Goal: Submit feedback/report problem

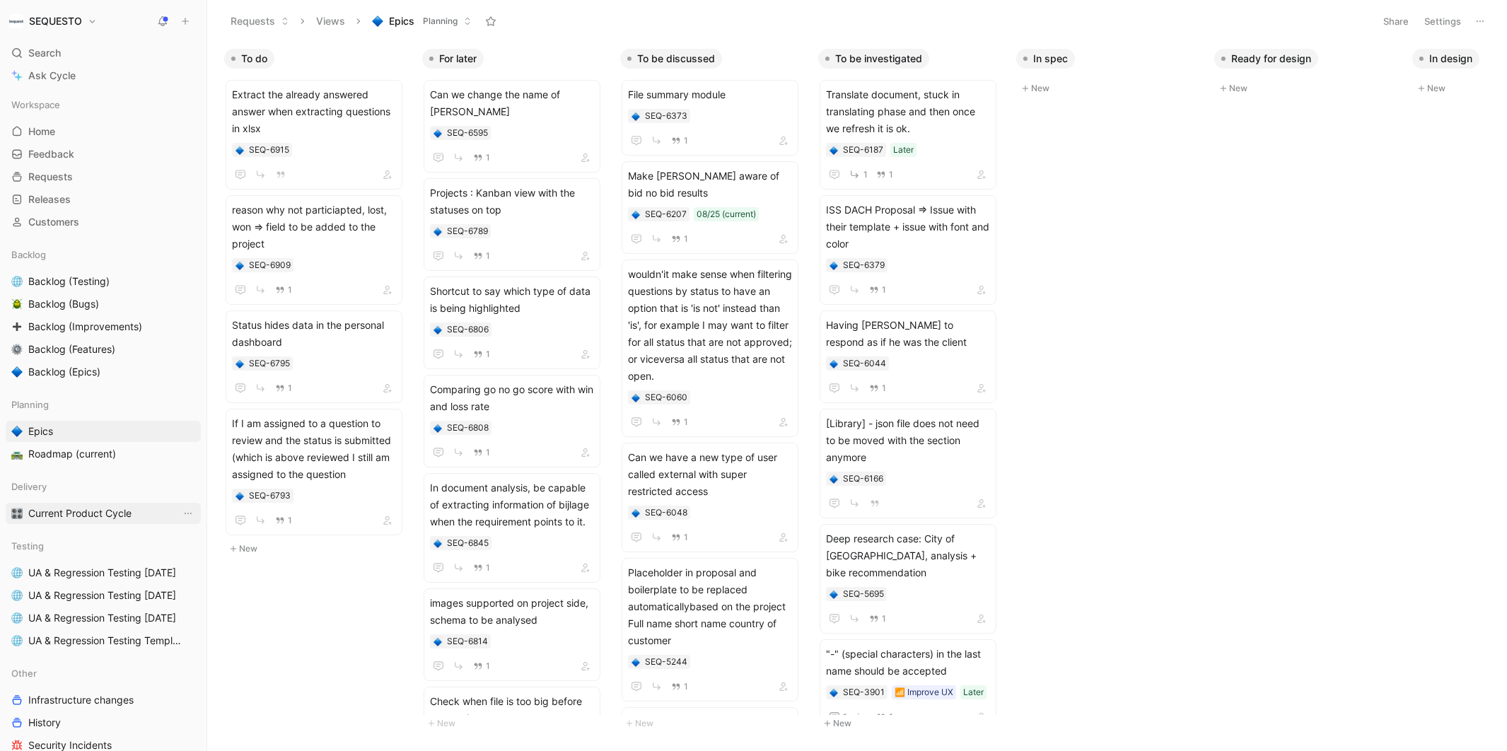
click at [54, 519] on span "Current Product Cycle" at bounding box center [79, 514] width 103 height 14
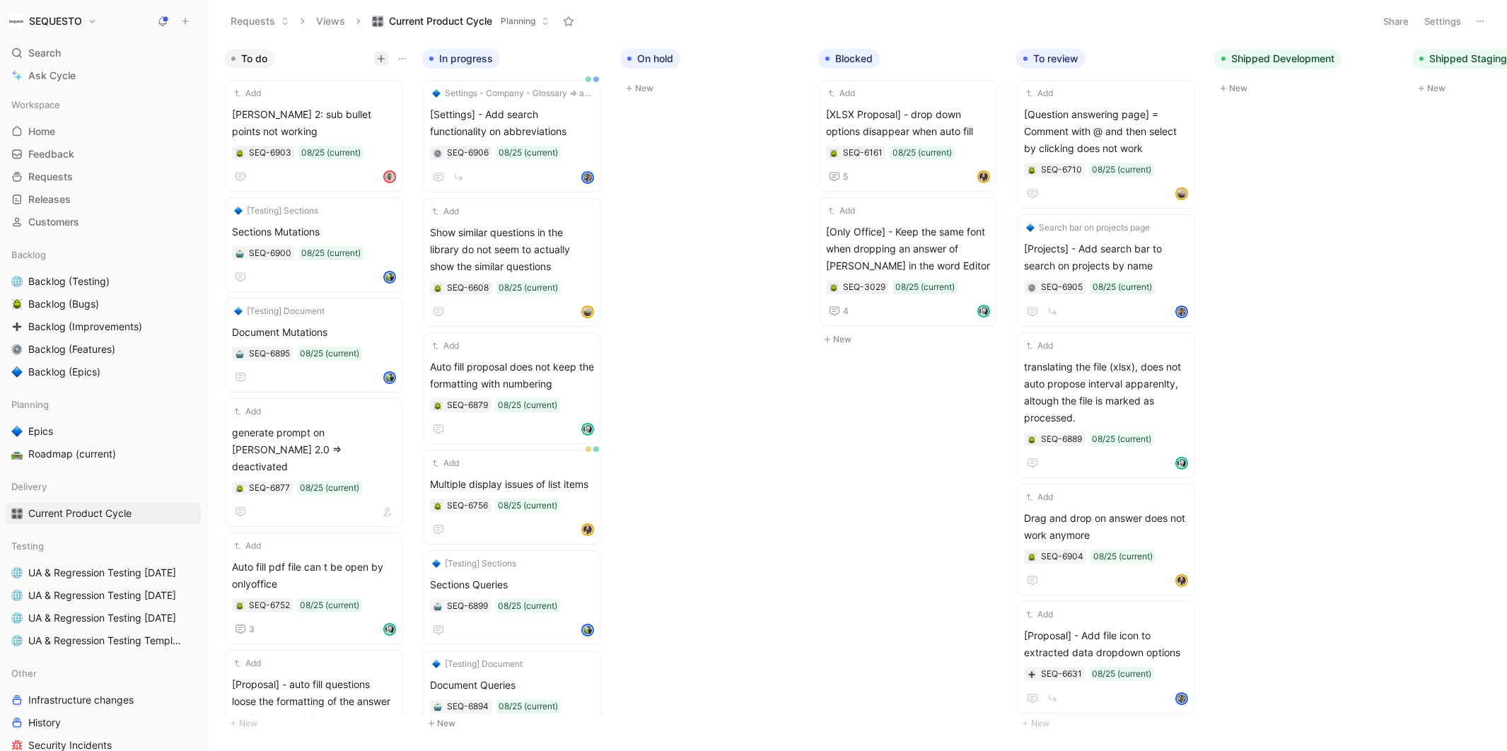
click at [382, 62] on icon "button" at bounding box center [381, 58] width 8 height 8
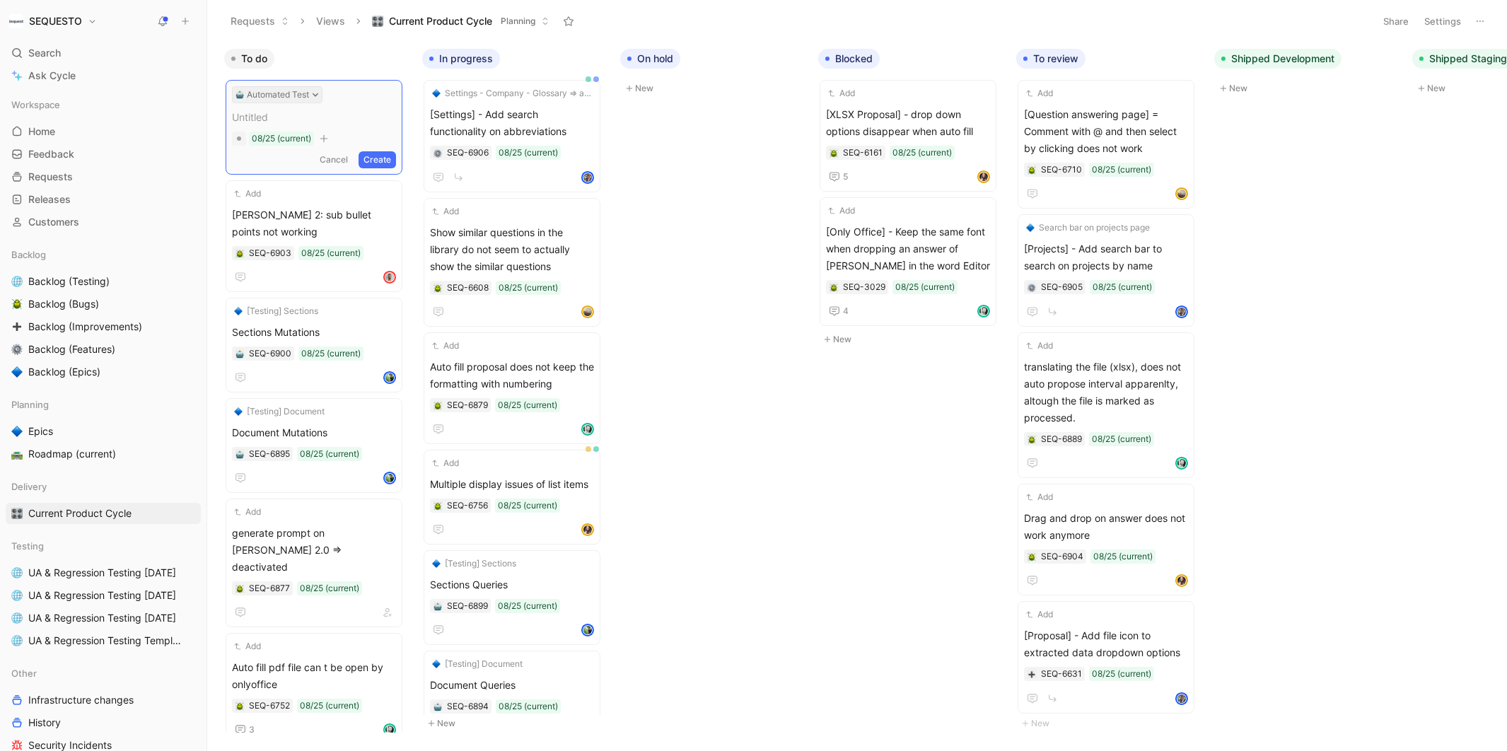
click at [315, 95] on icon at bounding box center [316, 95] width 6 height 4
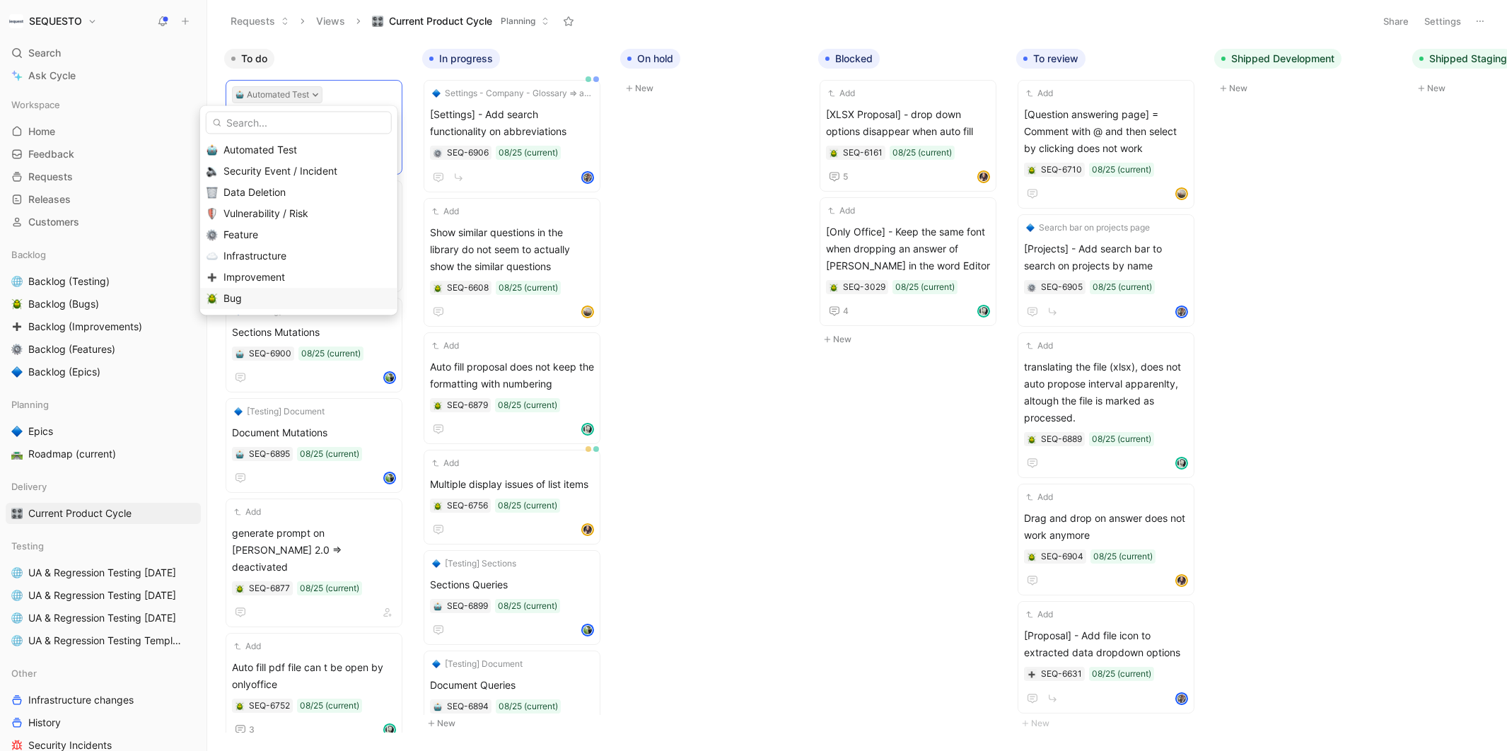
click at [246, 301] on div "Bug" at bounding box center [308, 298] width 168 height 17
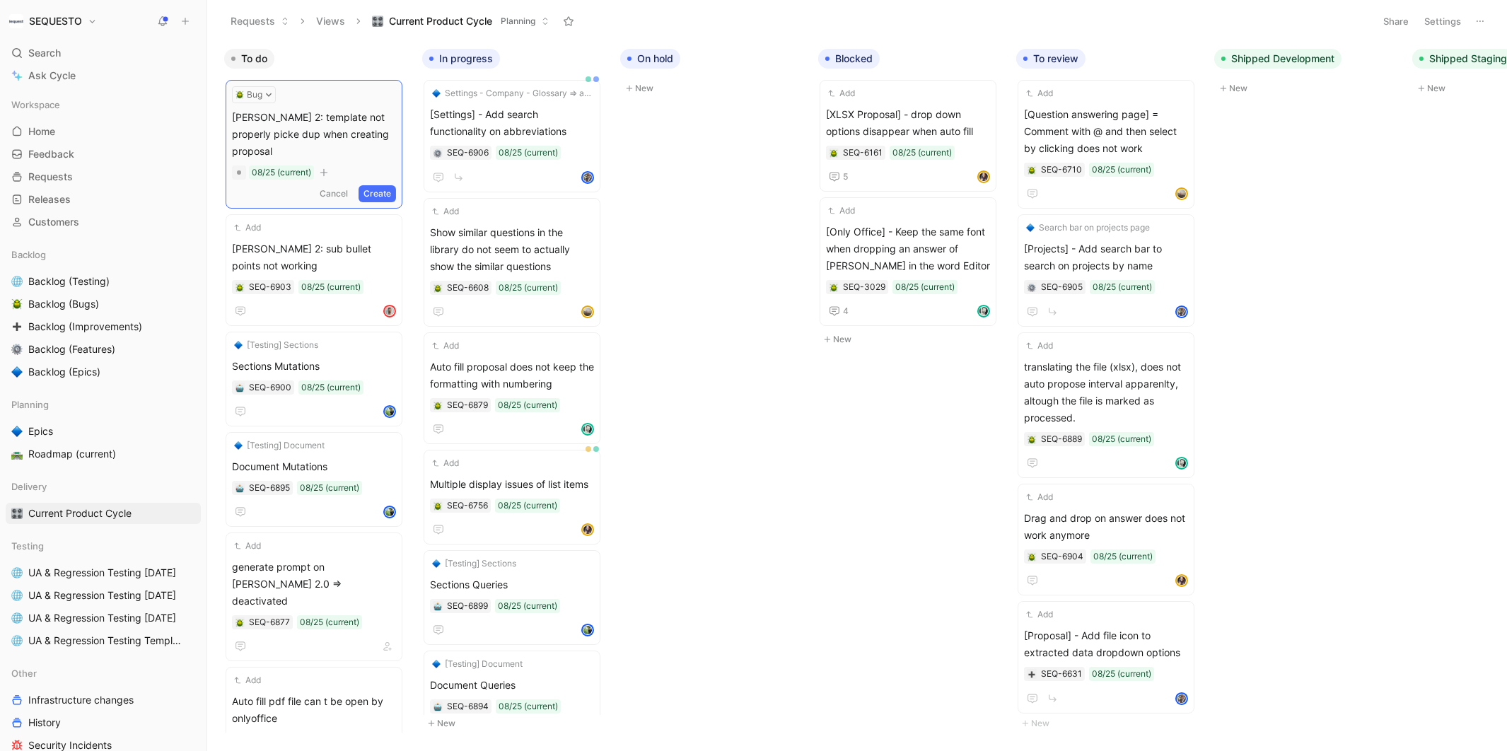
click at [257, 140] on span "[PERSON_NAME] 2: template not properly picke dup when creating proposal" at bounding box center [314, 134] width 164 height 51
click at [391, 185] on button "Create" at bounding box center [377, 193] width 37 height 17
click at [320, 123] on span "[PERSON_NAME] 2: template not properly picked up when creating proposal" at bounding box center [314, 131] width 164 height 51
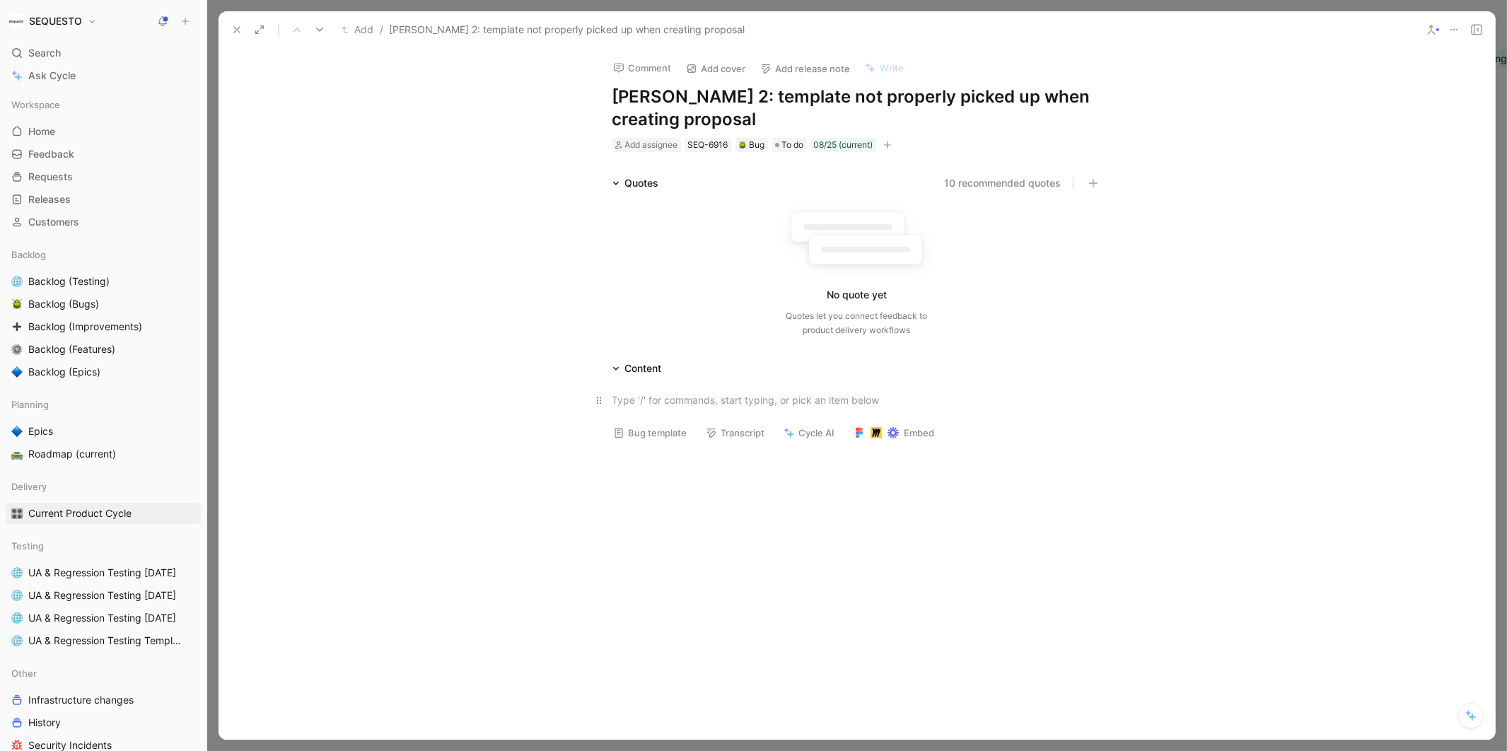
click at [642, 393] on div at bounding box center [858, 400] width 490 height 15
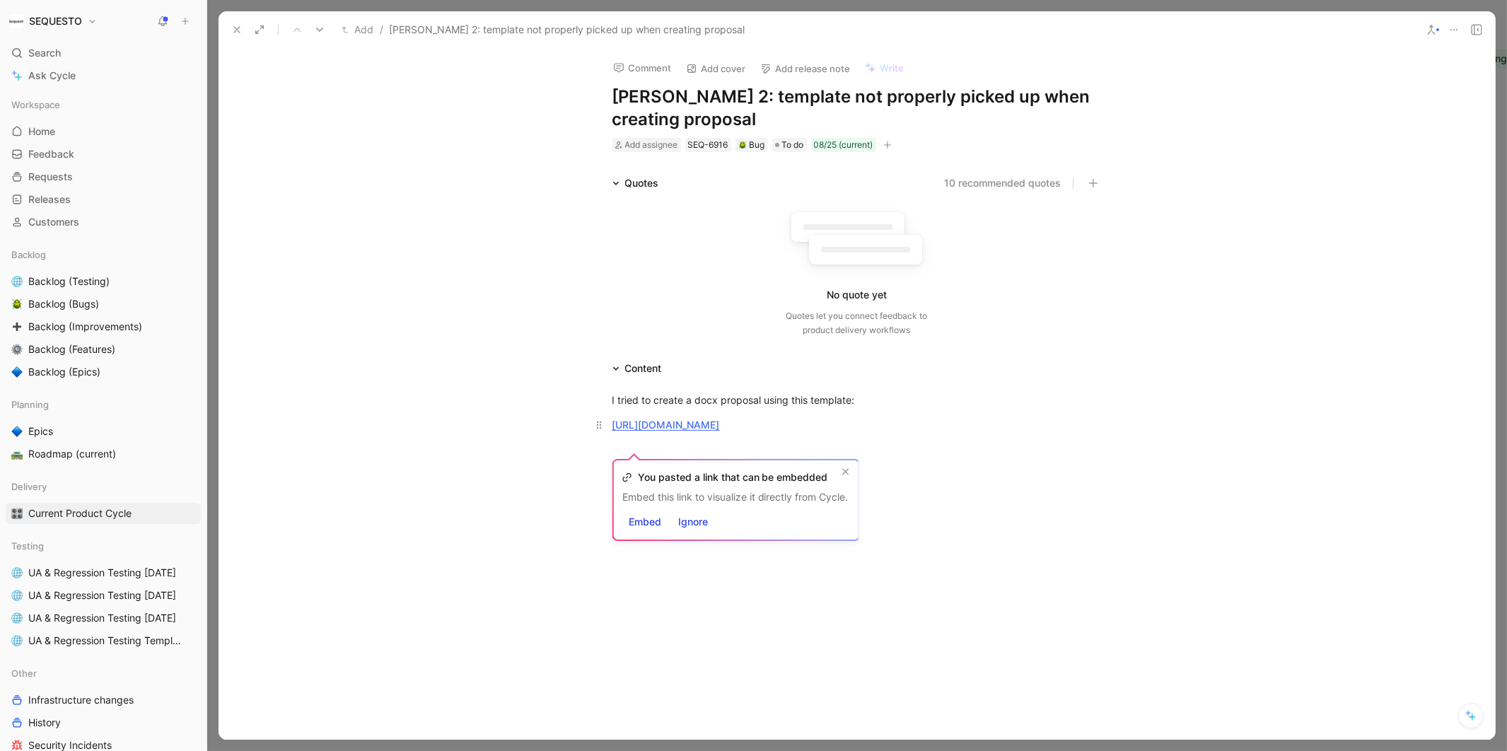
click at [957, 432] on div "[URL][DOMAIN_NAME]" at bounding box center [858, 424] width 490 height 15
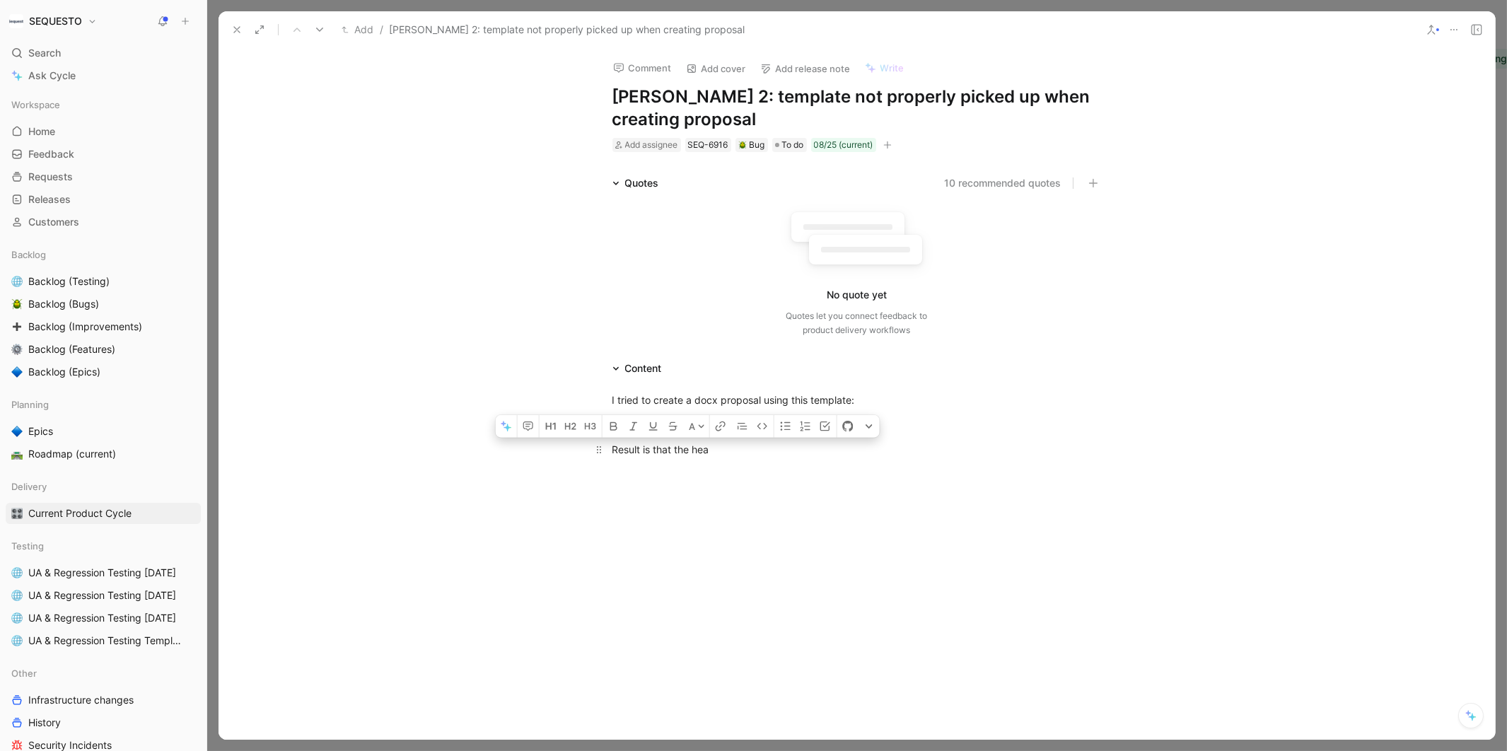
drag, startPoint x: 719, startPoint y: 465, endPoint x: 663, endPoint y: 465, distance: 56.6
click at [663, 457] on div "Result is that the hea" at bounding box center [858, 449] width 490 height 15
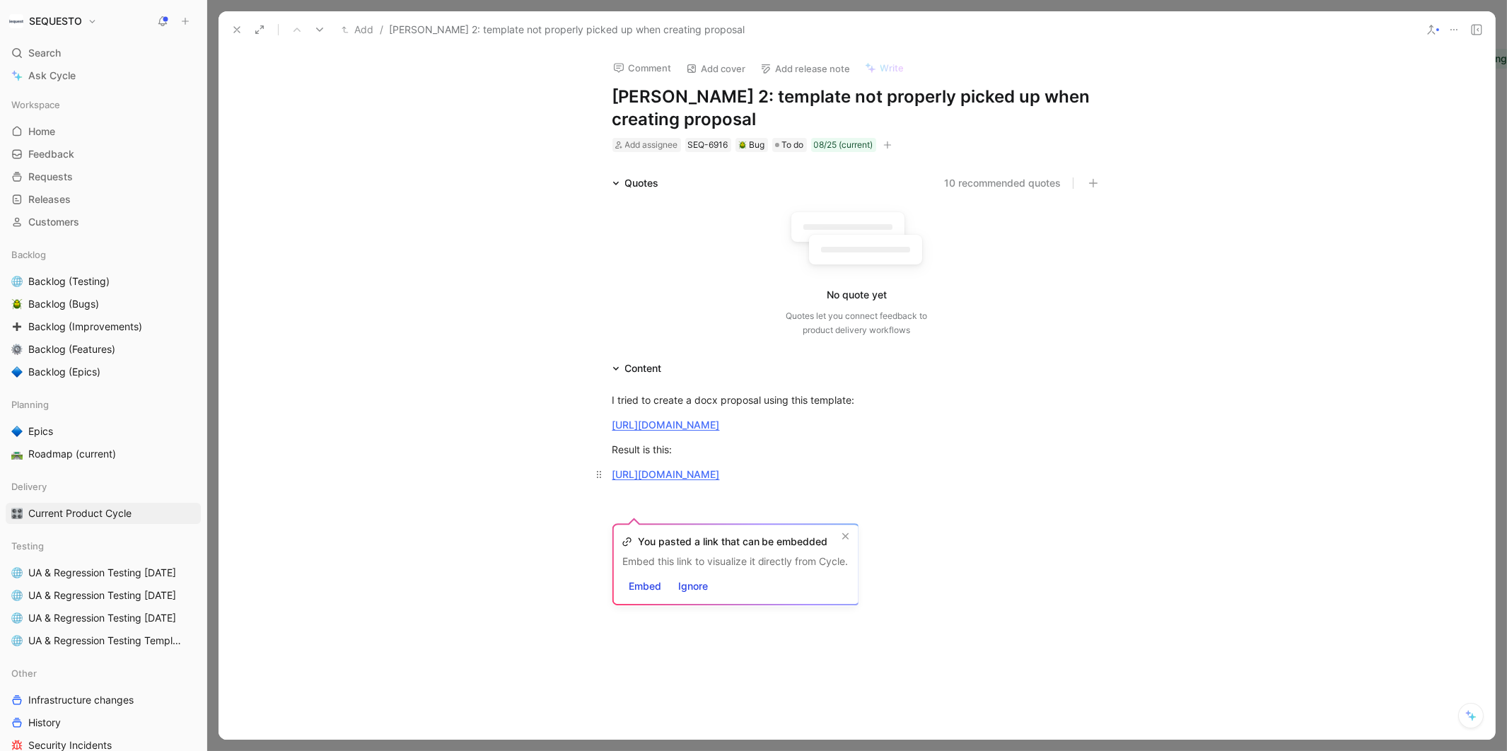
click at [980, 486] on p "[URL][DOMAIN_NAME]" at bounding box center [857, 474] width 543 height 23
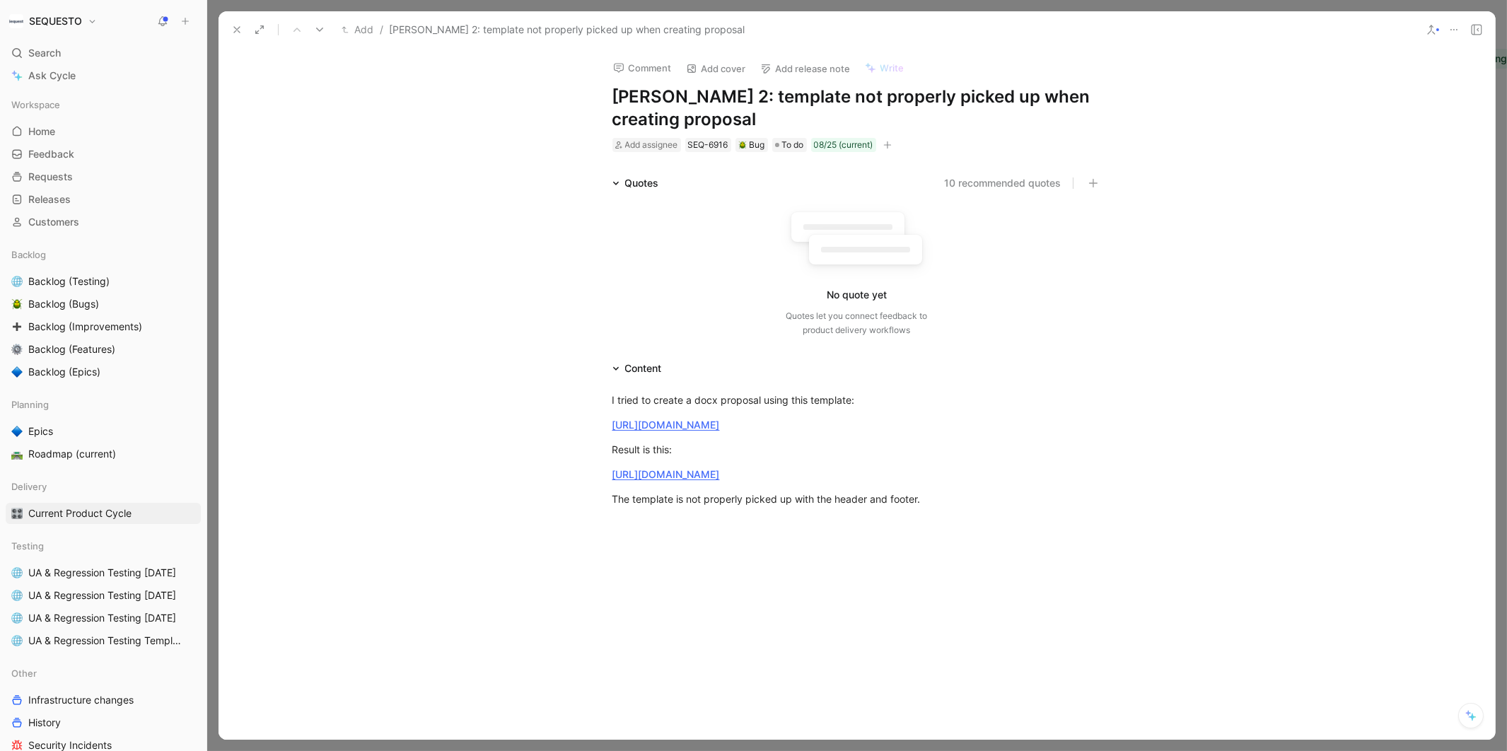
click at [232, 31] on icon at bounding box center [236, 29] width 11 height 11
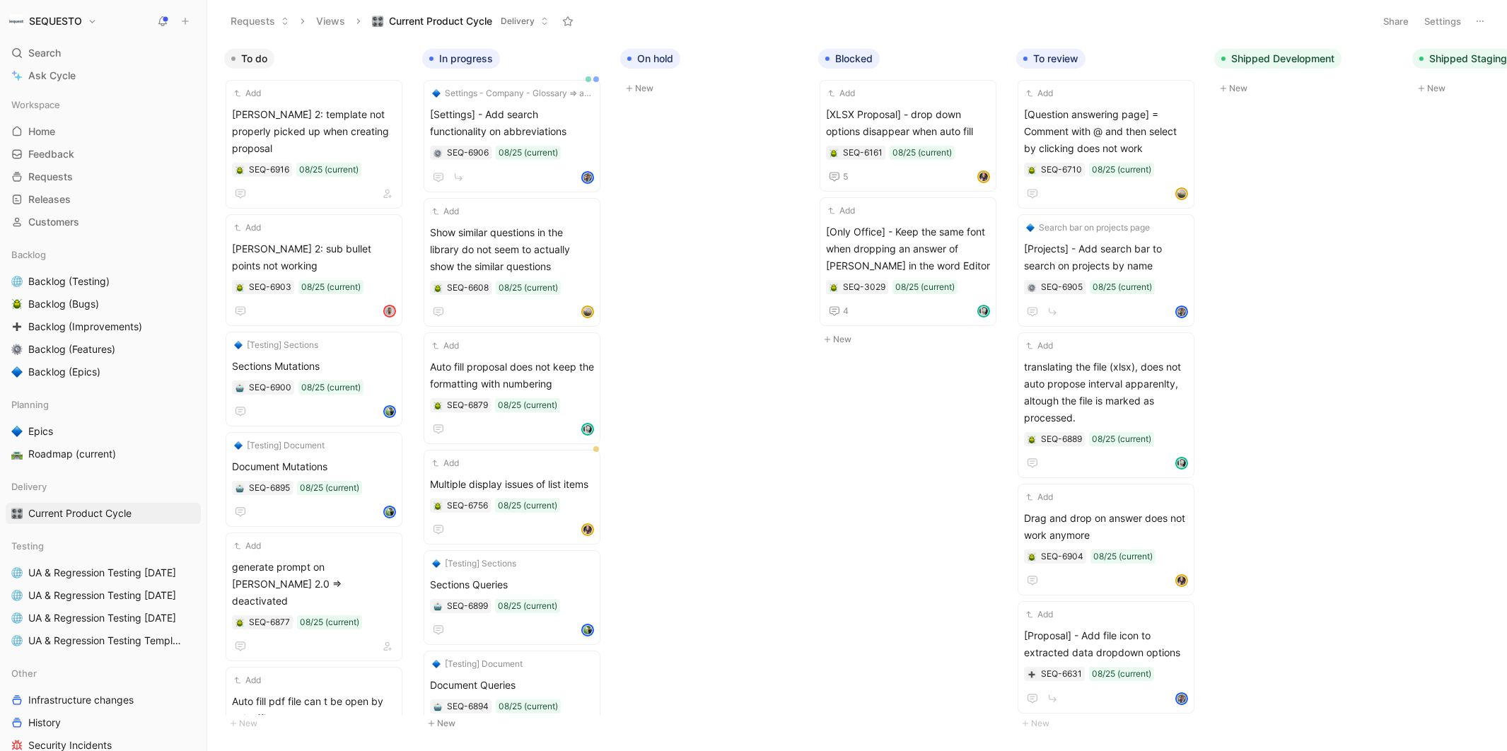
click at [716, 393] on div "To do Add [PERSON_NAME] 2: template not properly picked up when creating propos…" at bounding box center [857, 396] width 1300 height 709
click at [392, 190] on icon "button" at bounding box center [387, 194] width 8 height 8
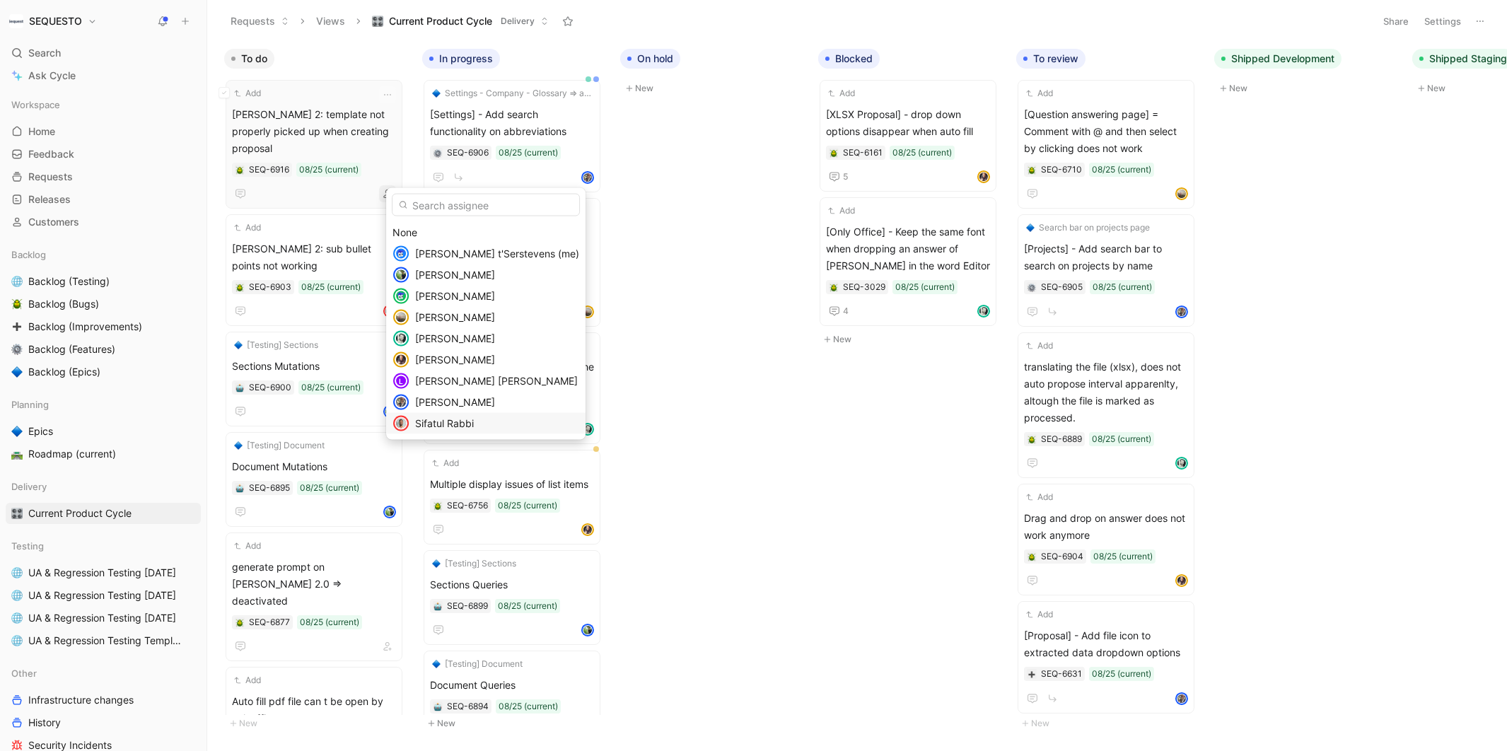
click at [423, 422] on span "Sifatul Rabbi" at bounding box center [444, 423] width 59 height 12
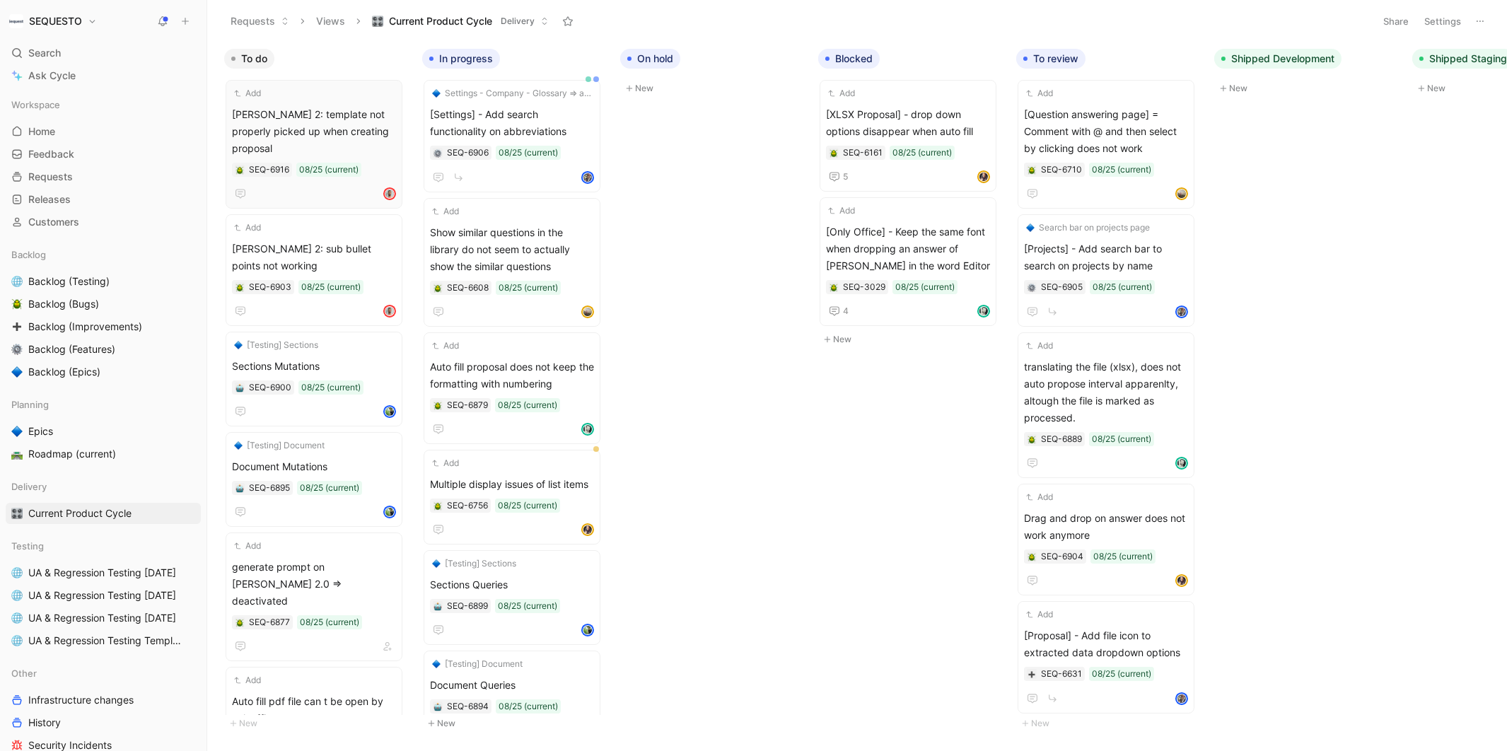
click at [719, 283] on body "SEQUESTO Search ⌘ K Ask Cycle Workspace Home G then H Feedback G then F Request…" at bounding box center [753, 375] width 1507 height 751
